Goal: Check status: Check status

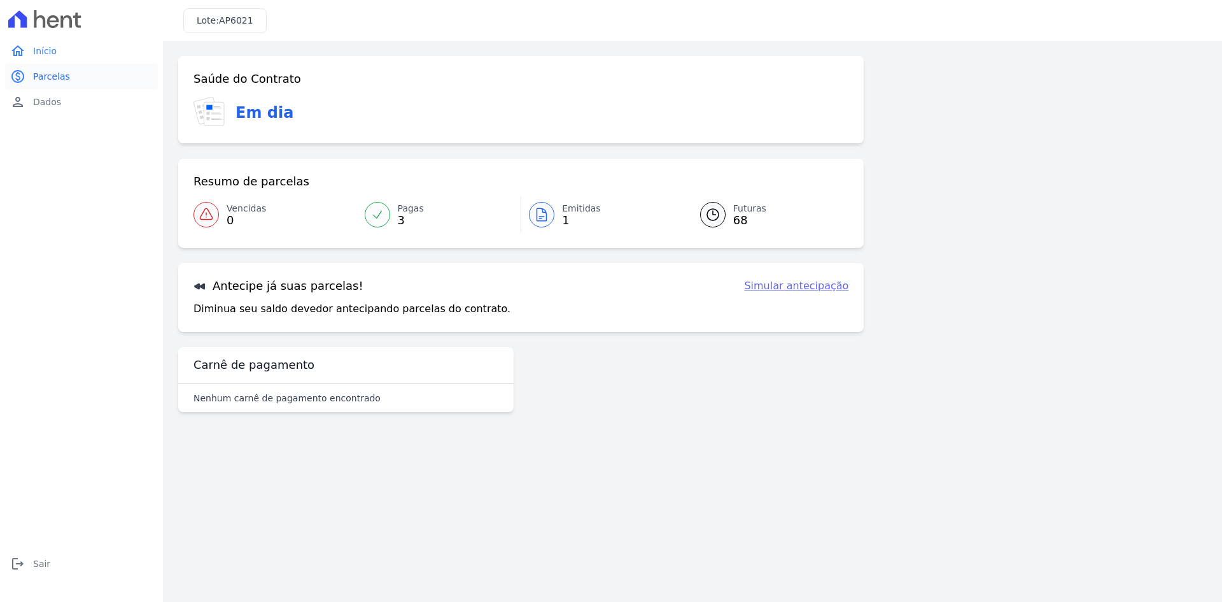
click at [34, 79] on span "Parcelas" at bounding box center [51, 76] width 37 height 13
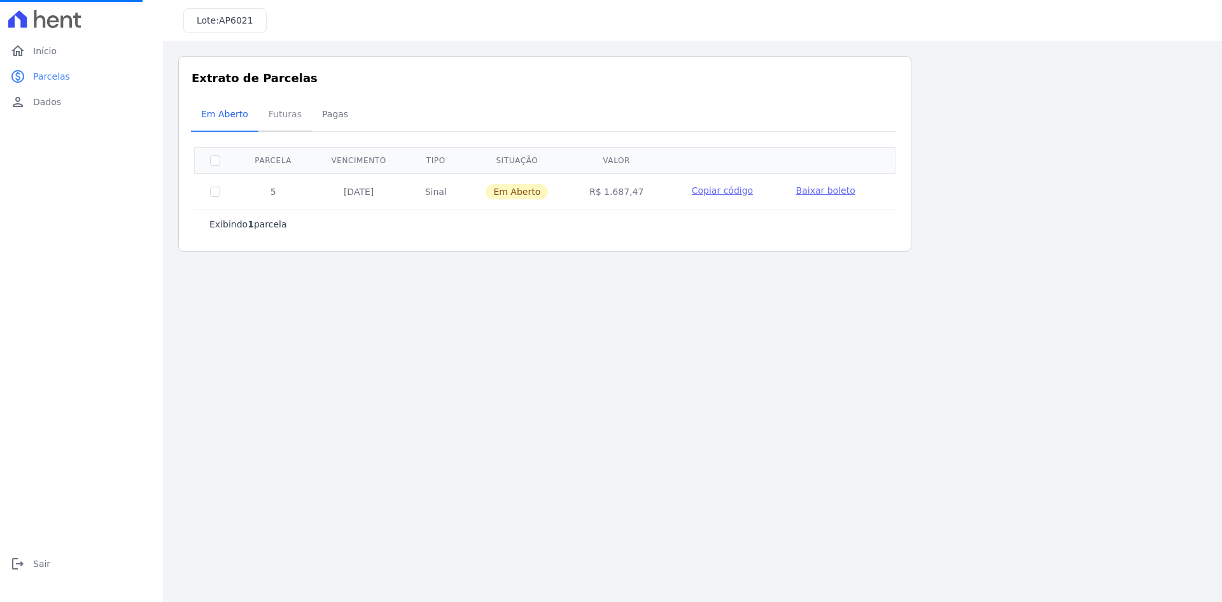
click at [280, 114] on span "Futuras" at bounding box center [285, 113] width 48 height 25
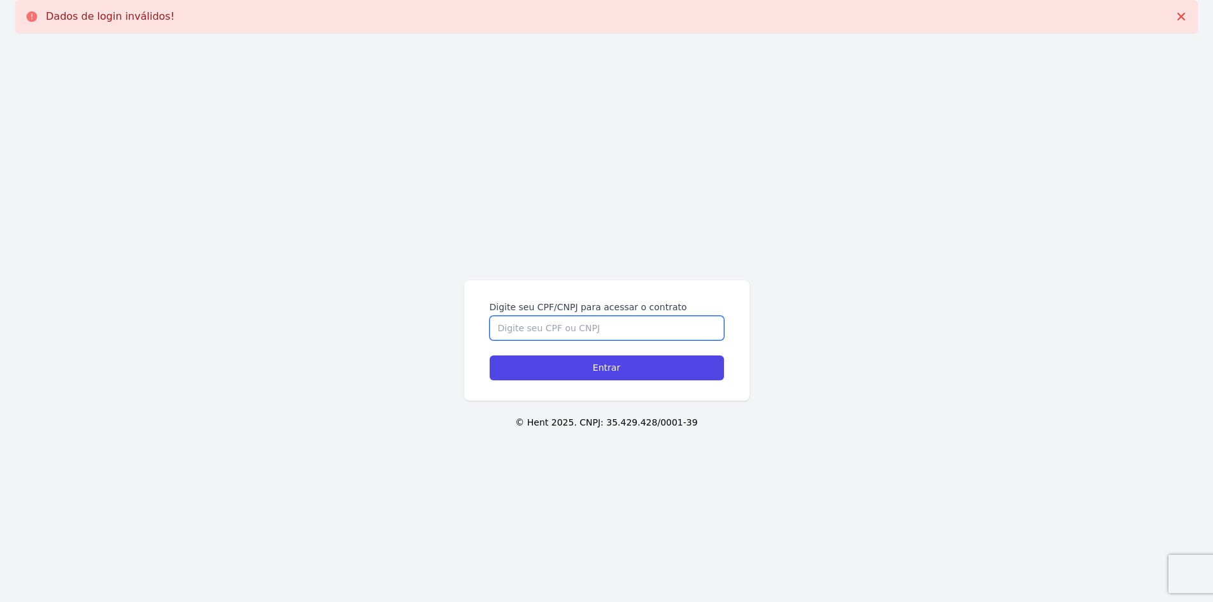
click at [530, 323] on input "Digite seu CPF/CNPJ para acessar o contrato" at bounding box center [607, 328] width 234 height 24
type input "45802447885"
click at [490, 355] on input "Entrar" at bounding box center [607, 367] width 234 height 25
click at [592, 305] on label "Digite seu CPF/CNPJ para acessar o contrato" at bounding box center [607, 307] width 234 height 13
click at [592, 316] on input "Digite seu CPF/CNPJ para acessar o contrato" at bounding box center [607, 328] width 234 height 24
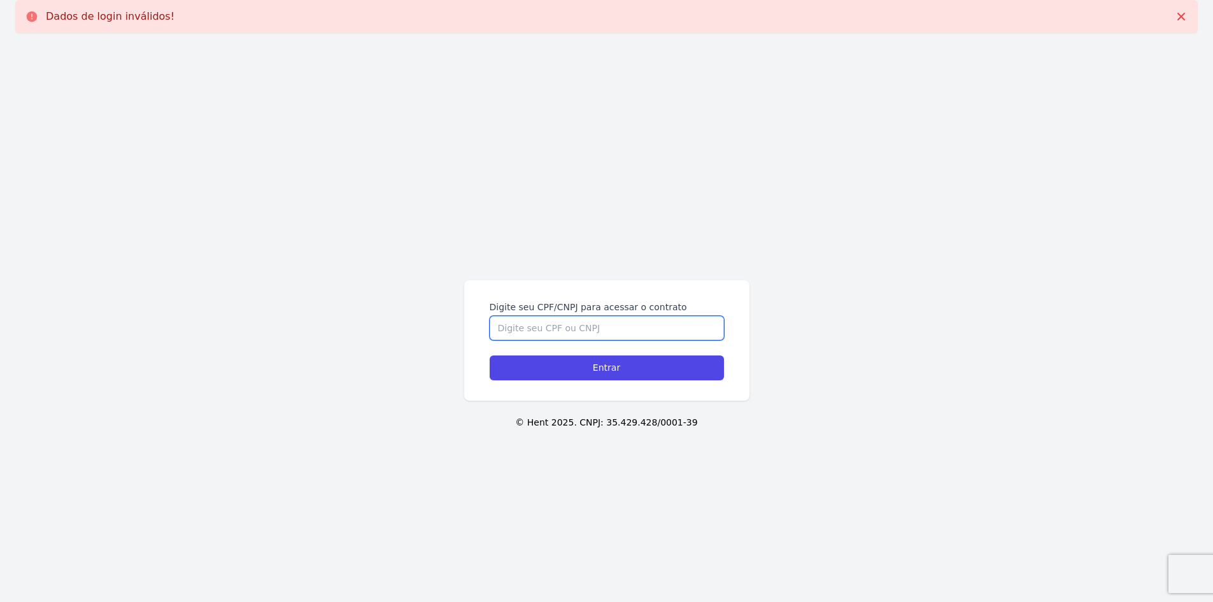
click at [585, 324] on input "Digite seu CPF/CNPJ para acessar o contrato" at bounding box center [607, 328] width 234 height 24
type input "45802447885"
click at [490, 355] on input "Entrar" at bounding box center [607, 367] width 234 height 25
